Goal: Find specific page/section: Find specific page/section

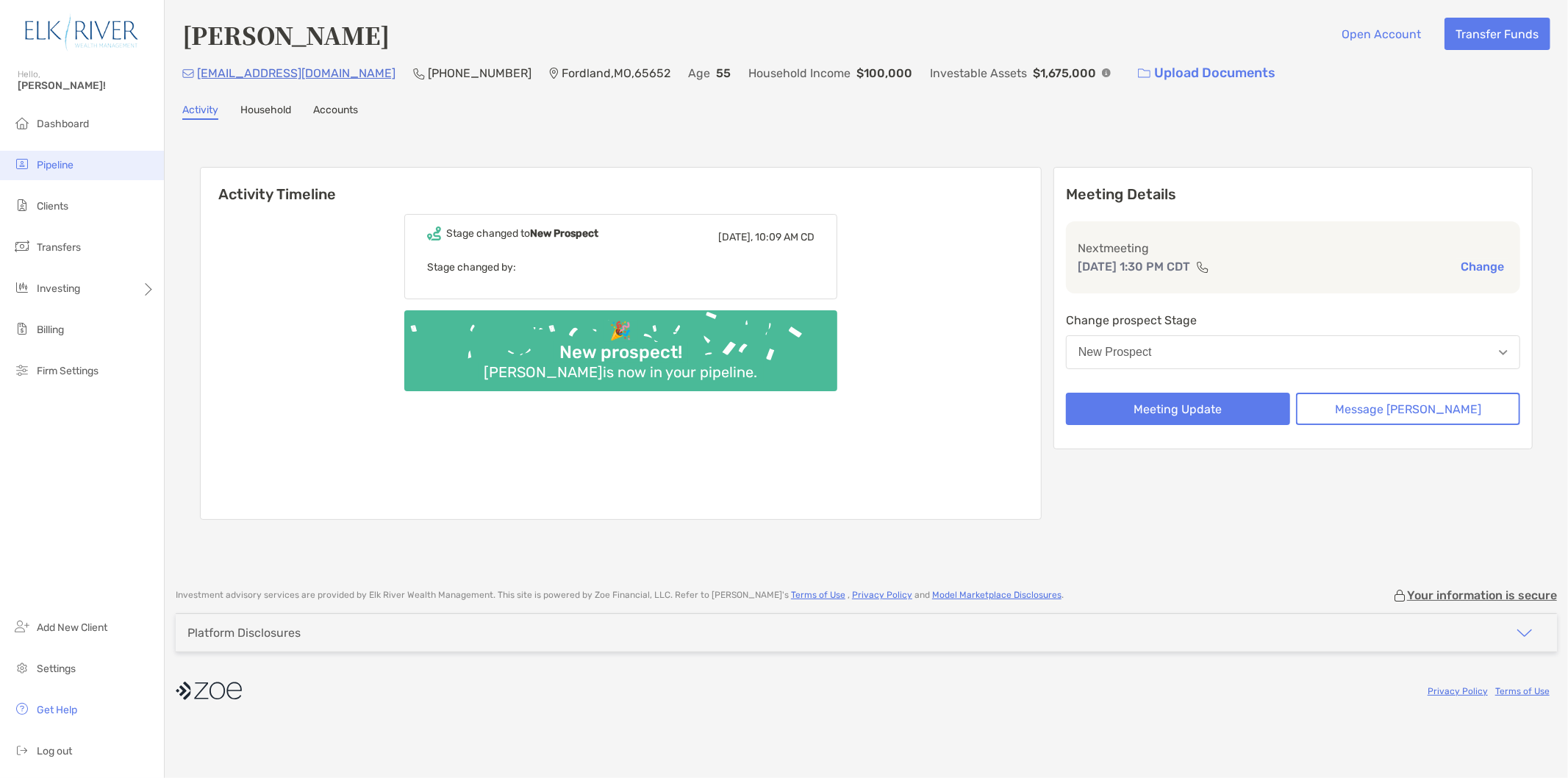
click at [89, 166] on li "Pipeline" at bounding box center [82, 165] width 164 height 29
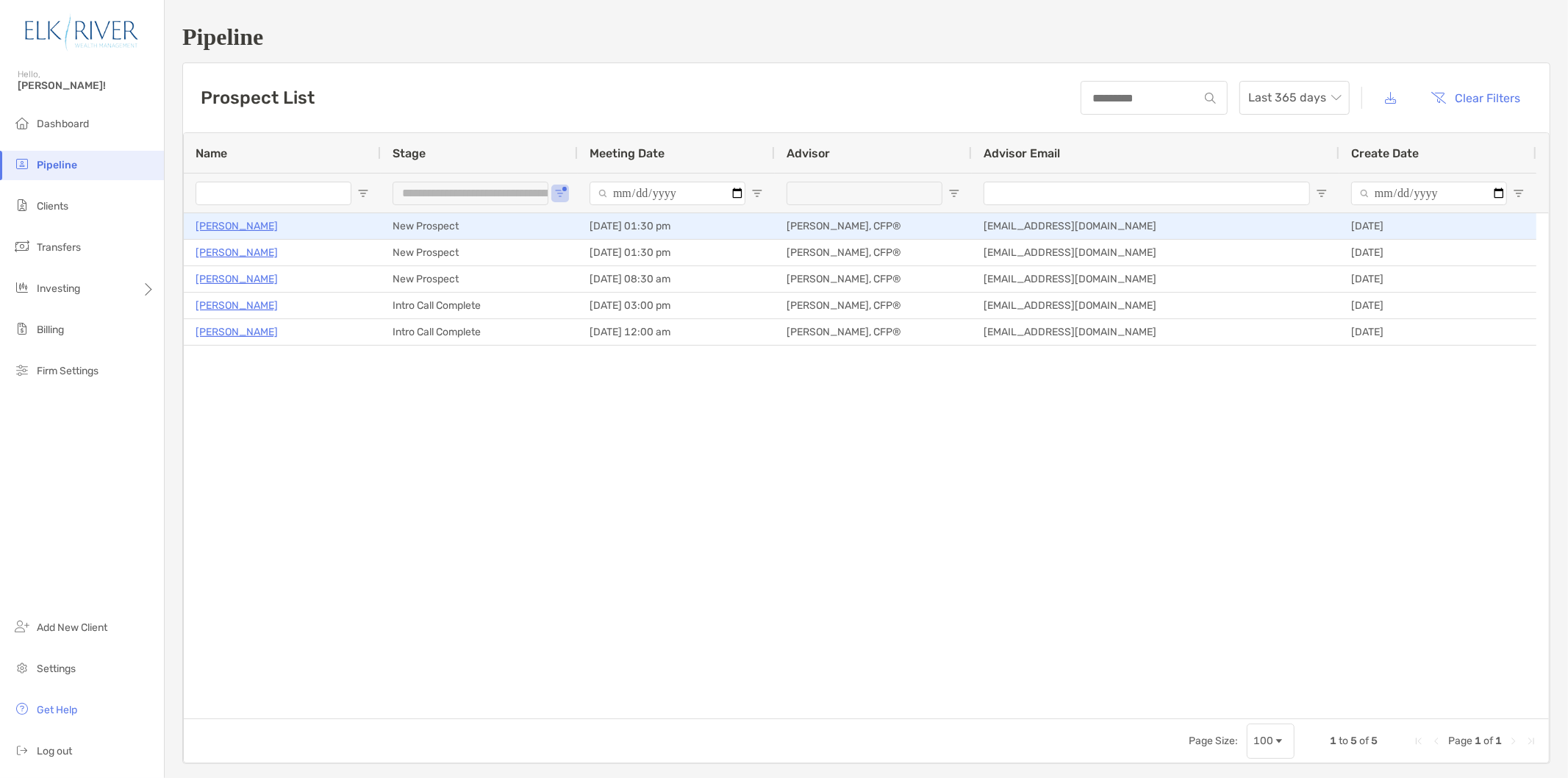
click at [251, 218] on p "[PERSON_NAME]" at bounding box center [237, 226] width 83 height 18
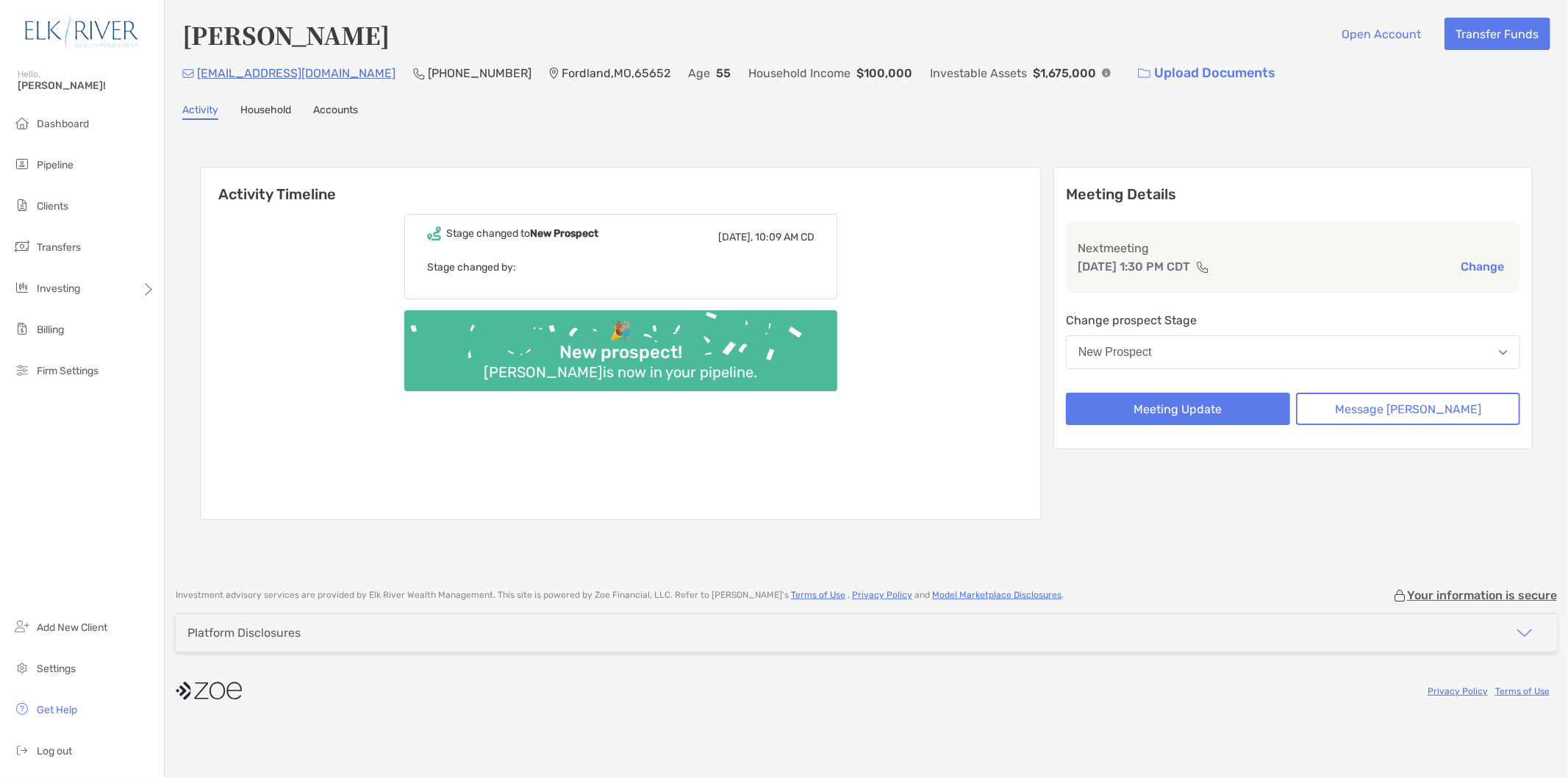
click at [1102, 72] on img at bounding box center [1107, 73] width 9 height 9
click at [748, 77] on p "Household Income" at bounding box center [799, 73] width 102 height 18
click at [54, 172] on li "Pipeline" at bounding box center [82, 165] width 164 height 29
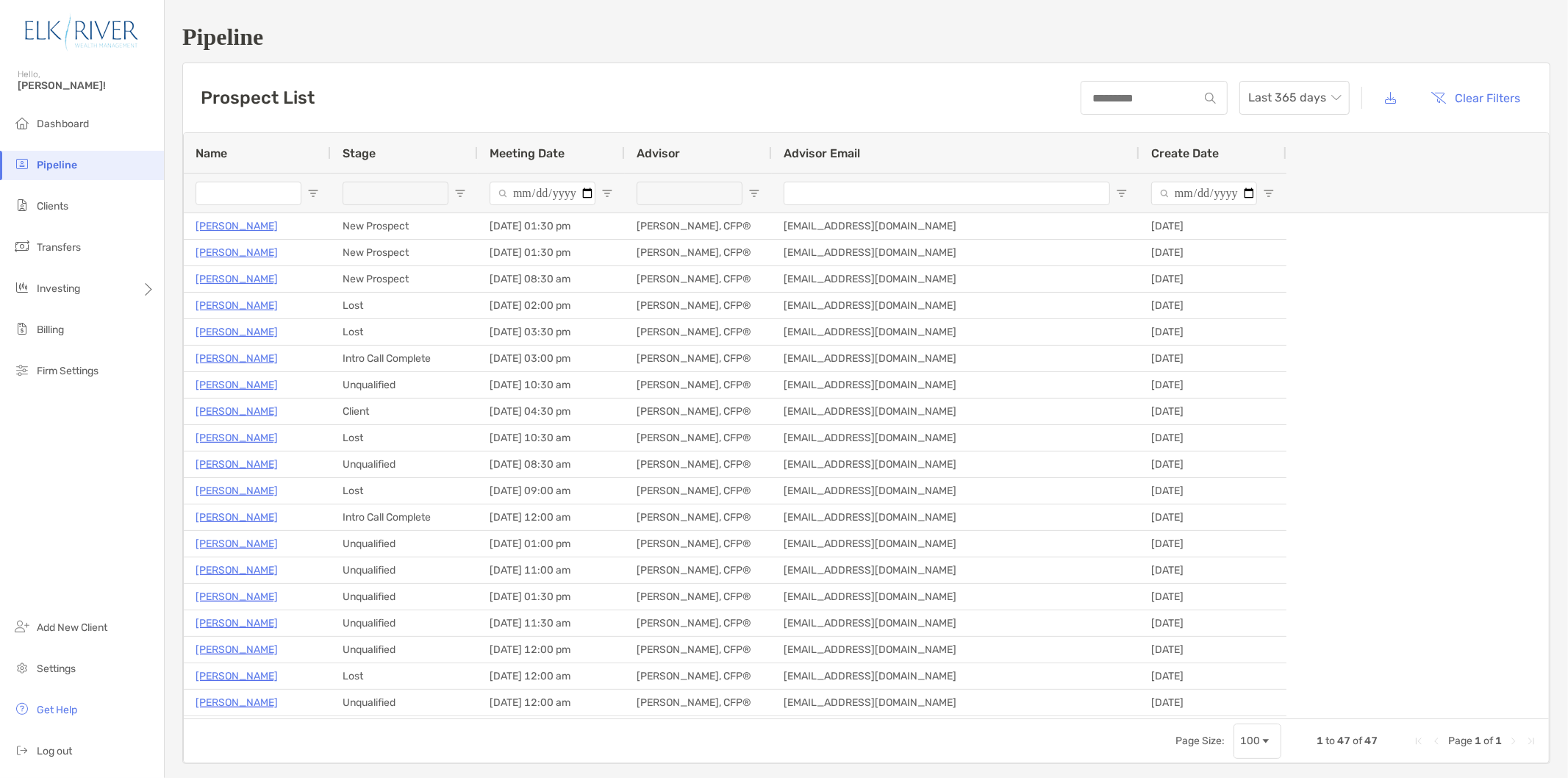
type input "**********"
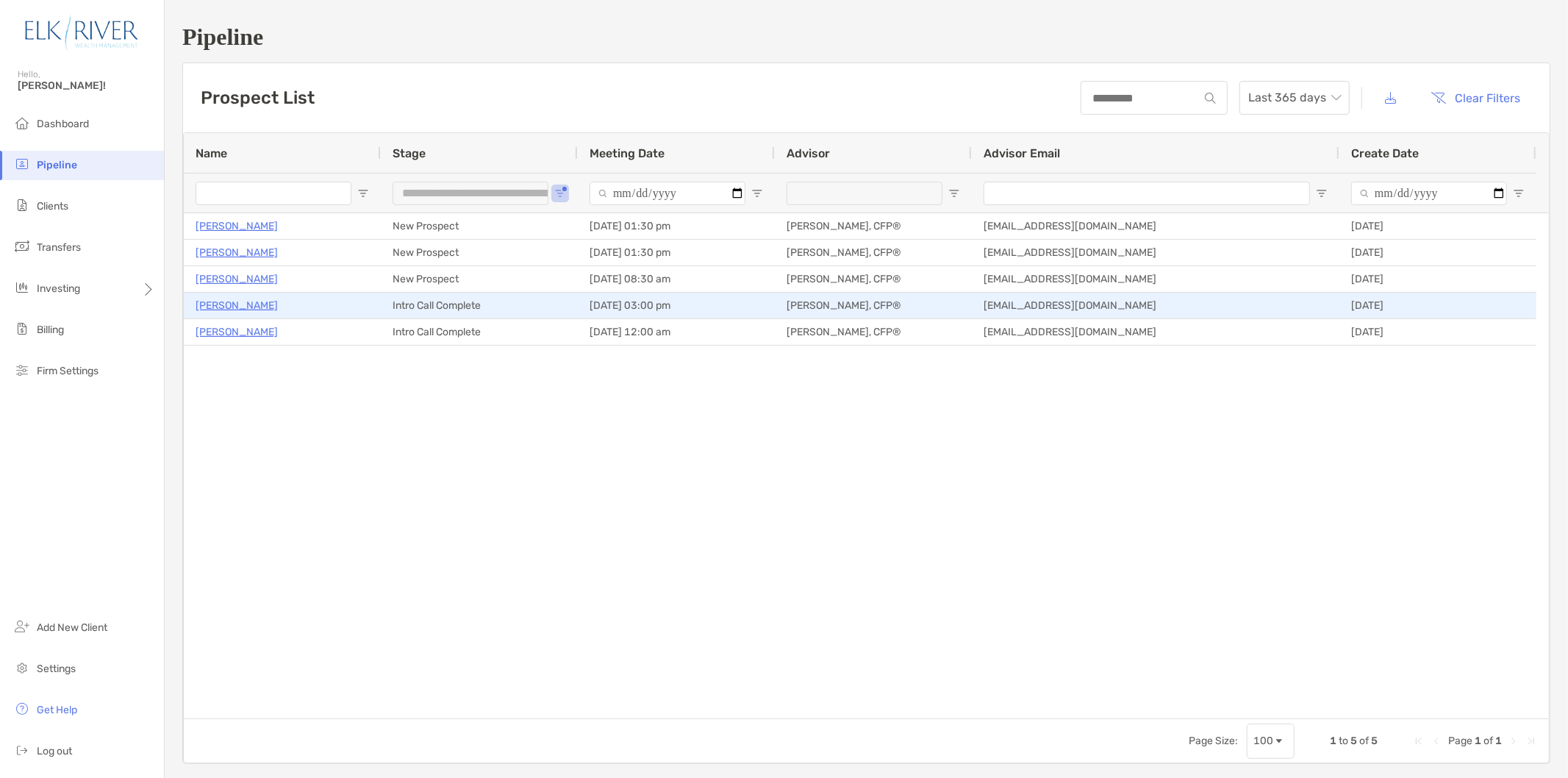
click at [236, 314] on div "[PERSON_NAME]" at bounding box center [282, 305] width 173 height 24
click at [236, 302] on p "[PERSON_NAME]" at bounding box center [237, 305] width 83 height 18
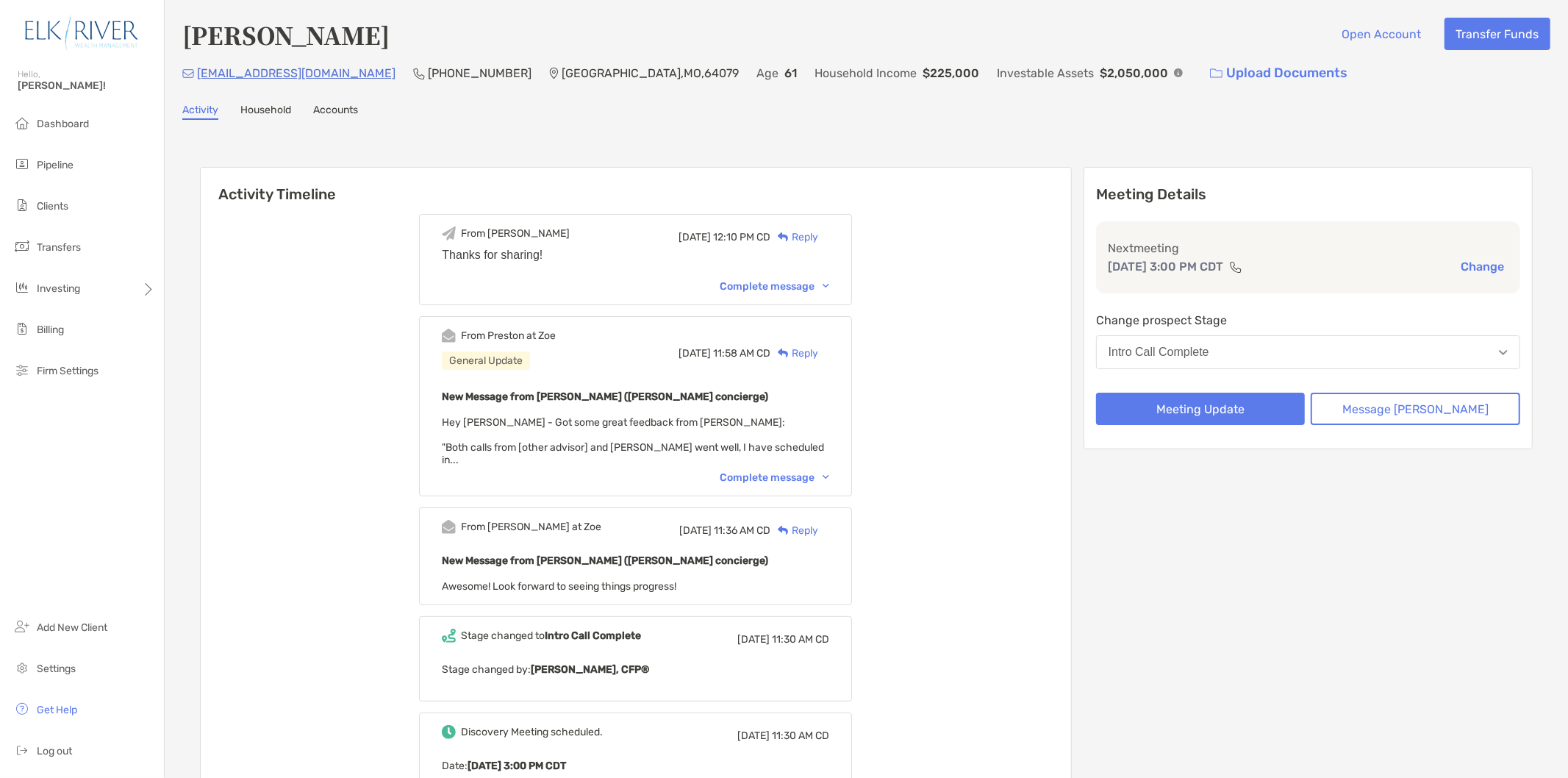
click at [743, 471] on div "Complete message" at bounding box center [774, 477] width 110 height 13
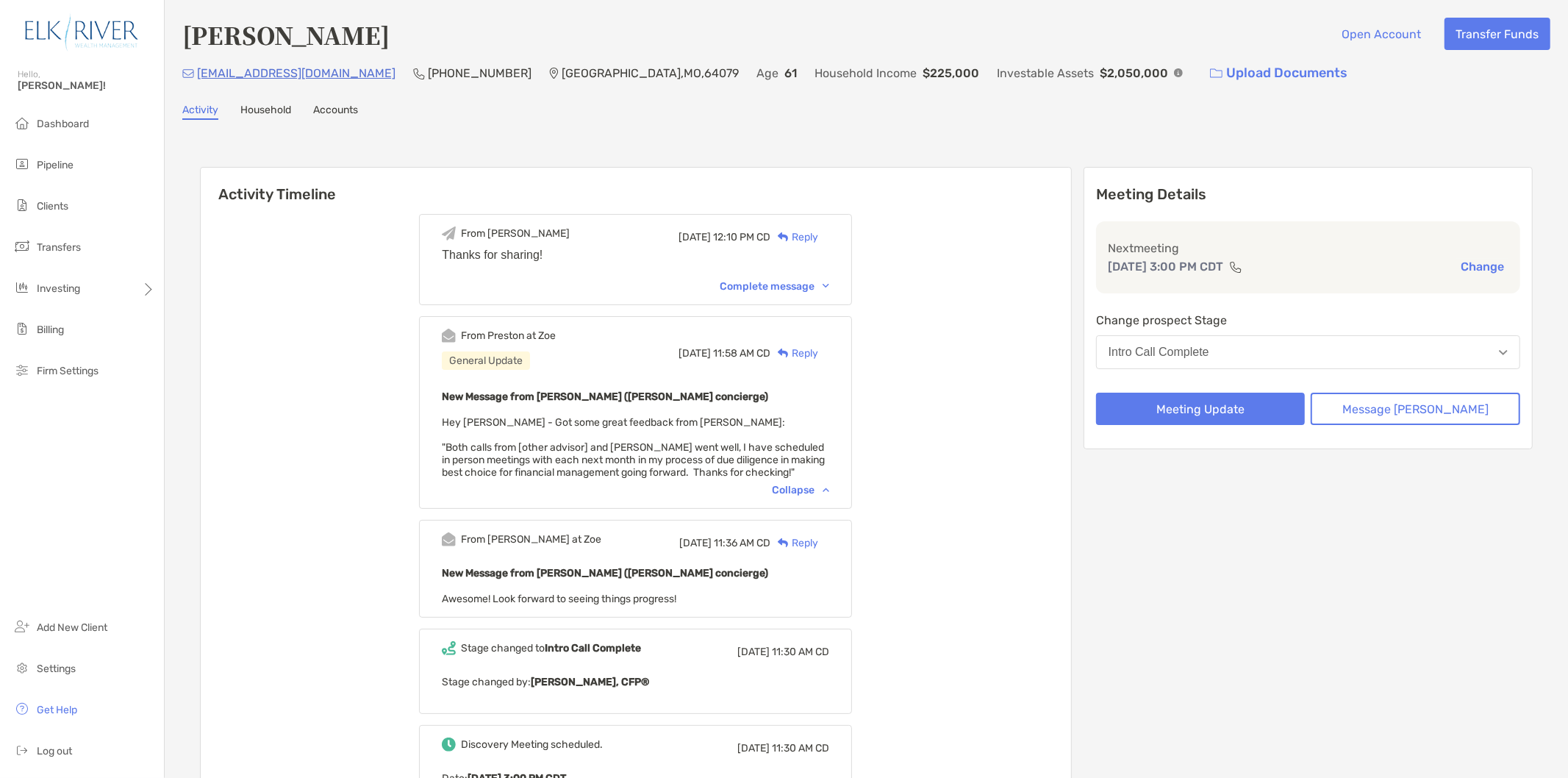
click at [1174, 68] on img at bounding box center [1179, 73] width 9 height 9
